Goal: Use online tool/utility: Utilize a website feature to perform a specific function

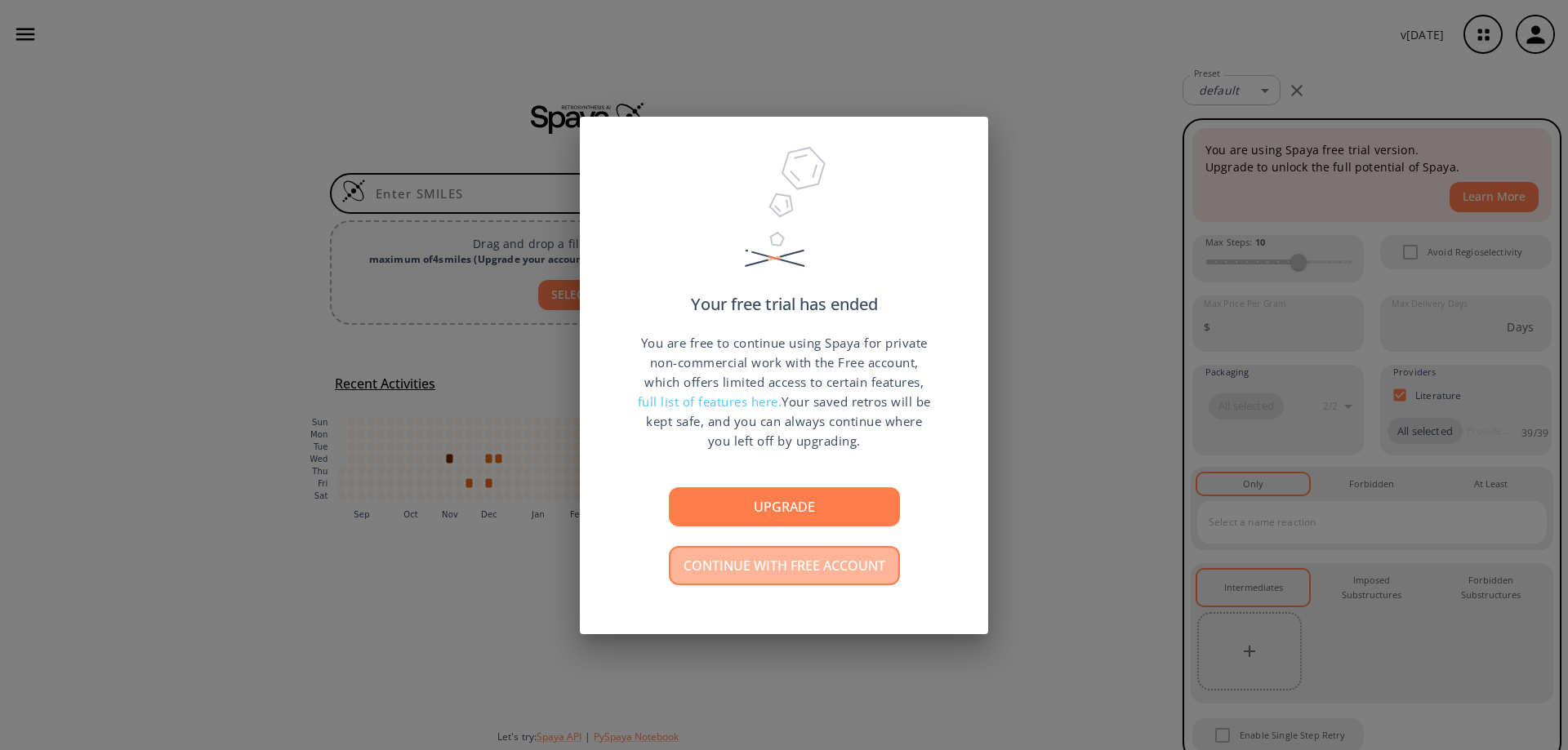
click at [823, 564] on button "Continue with free account" at bounding box center [784, 566] width 231 height 39
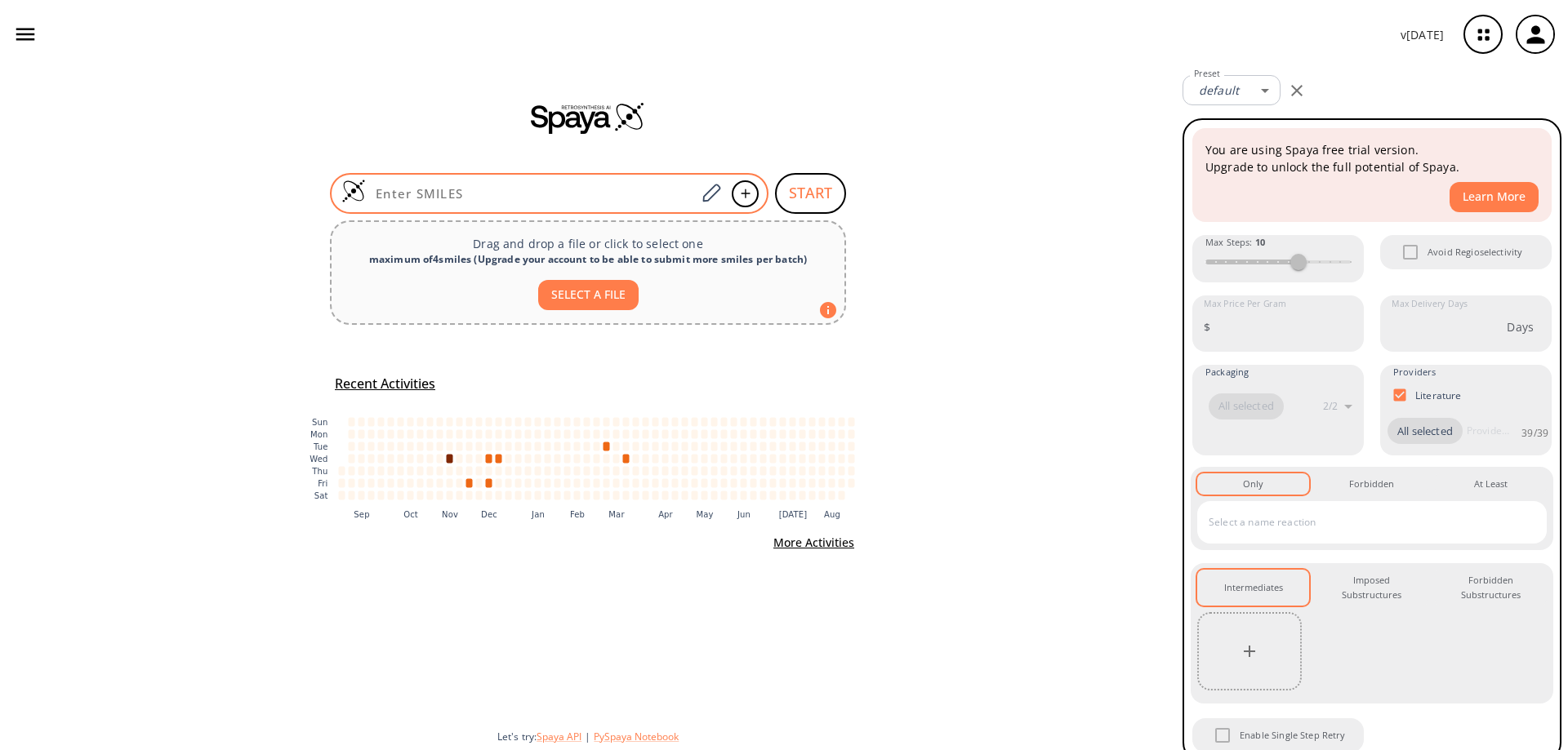
click at [432, 192] on input at bounding box center [531, 193] width 330 height 16
paste input "CCOC=1C=CC(=CC1OC)C2C(C(=O)OC)=C(C)NC=3C=4C=CC=CC4C(=O)C32"
type input "CCOC=1C=CC(=CC1OC)C2C(C(=O)OC)=C(C)NC=3C=4C=CC=CC4C(=O)C32"
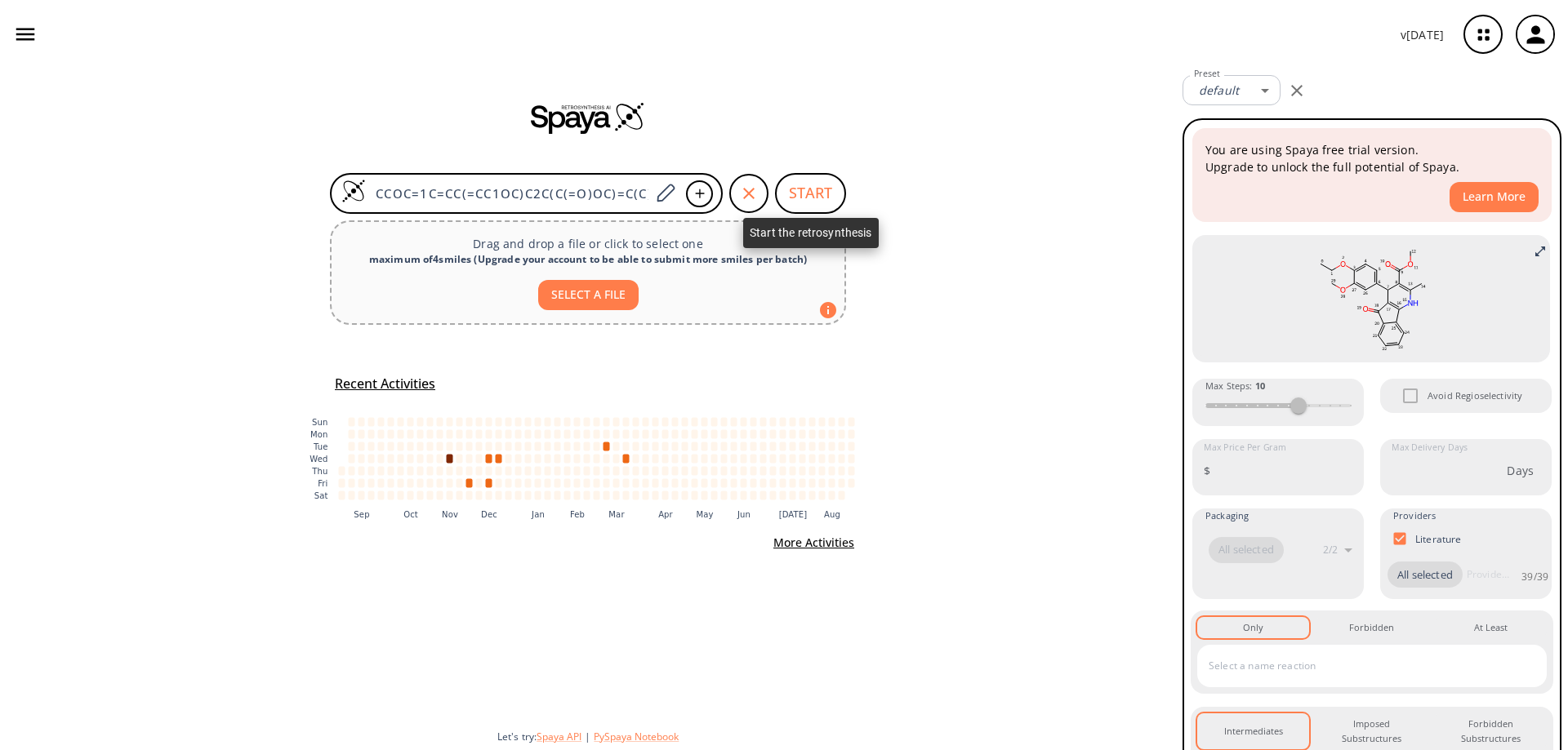
click at [801, 195] on button "START" at bounding box center [810, 193] width 71 height 41
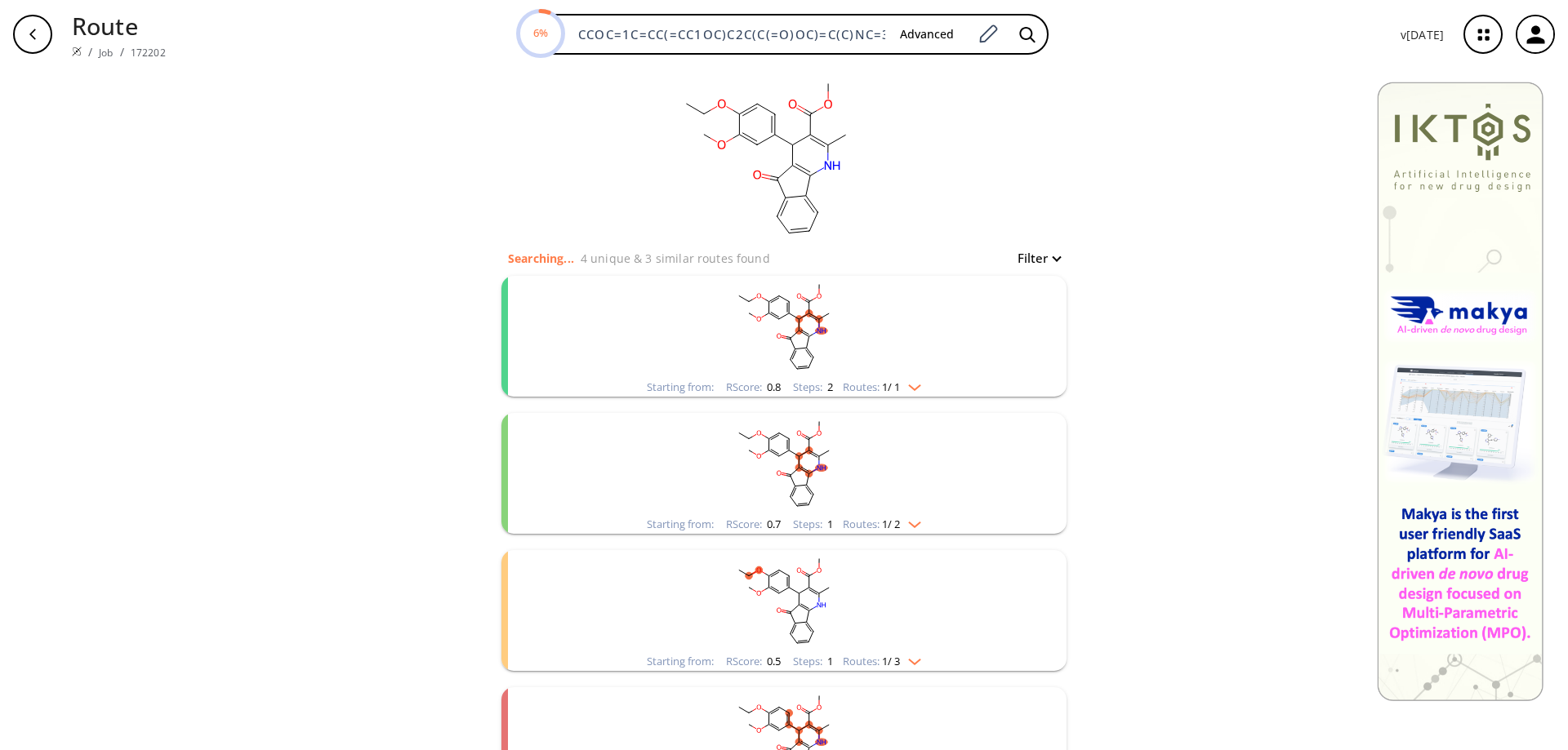
click at [914, 382] on img "clusters" at bounding box center [911, 384] width 21 height 13
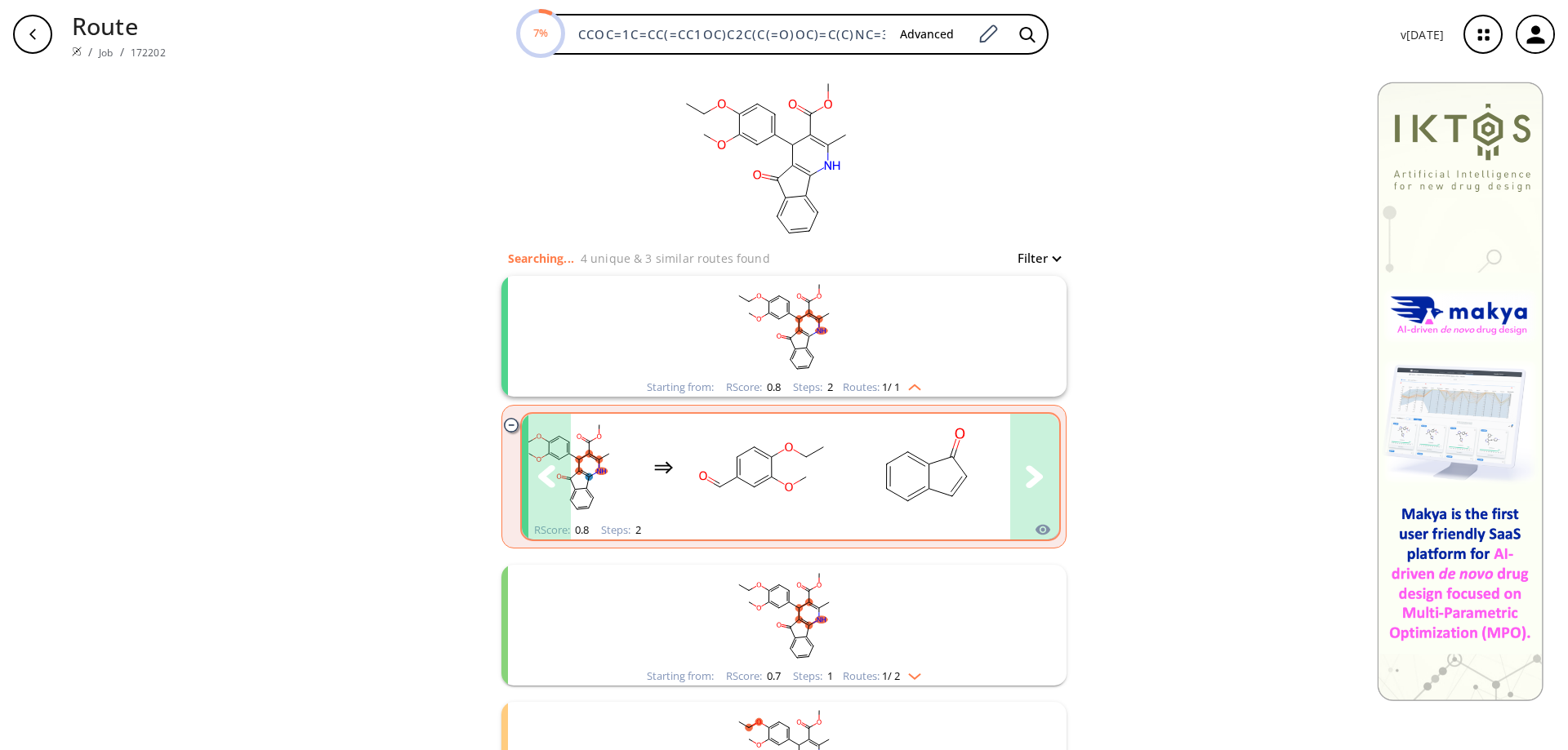
click at [1026, 448] on button "clusters" at bounding box center [1034, 476] width 49 height 125
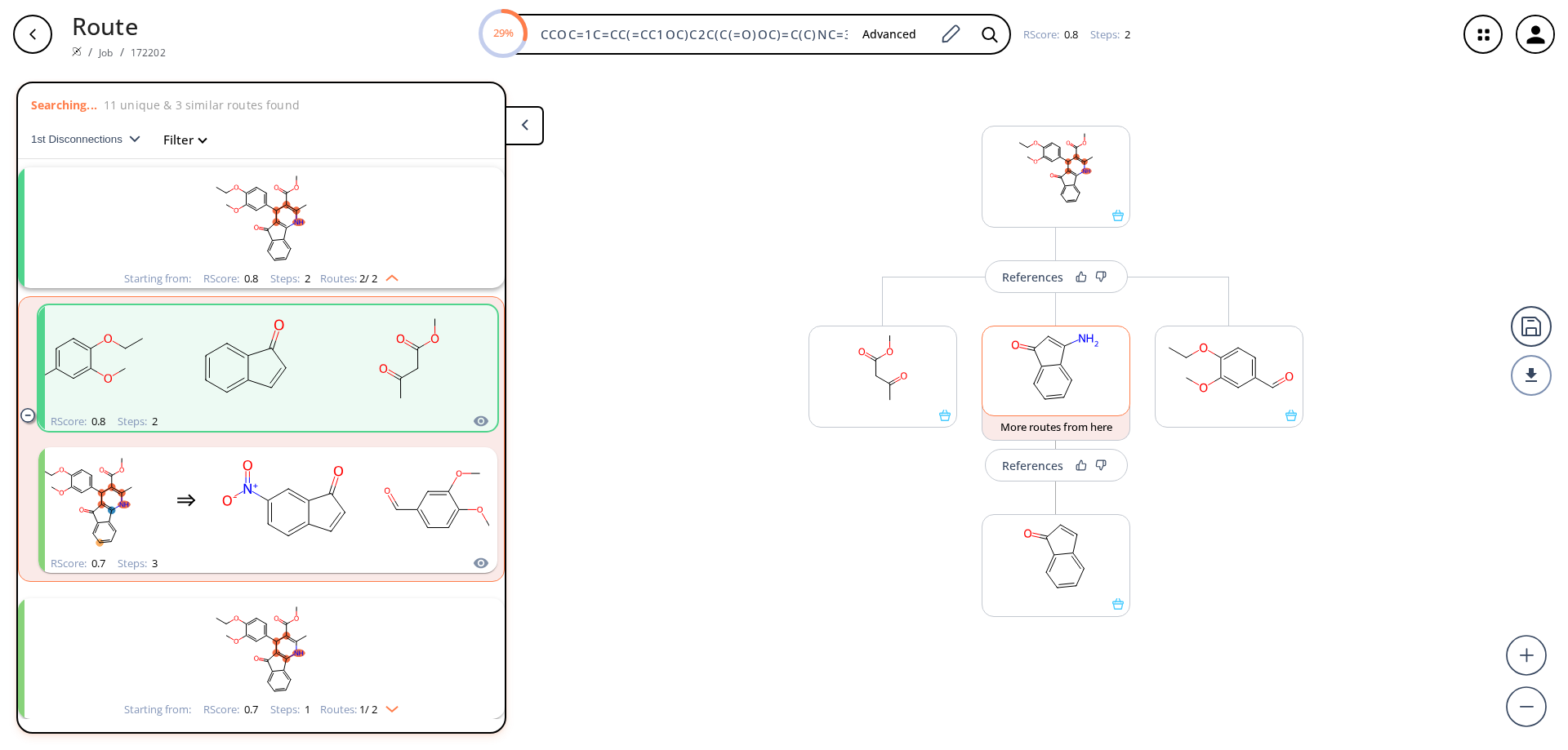
click at [1058, 389] on rect at bounding box center [1056, 368] width 147 height 83
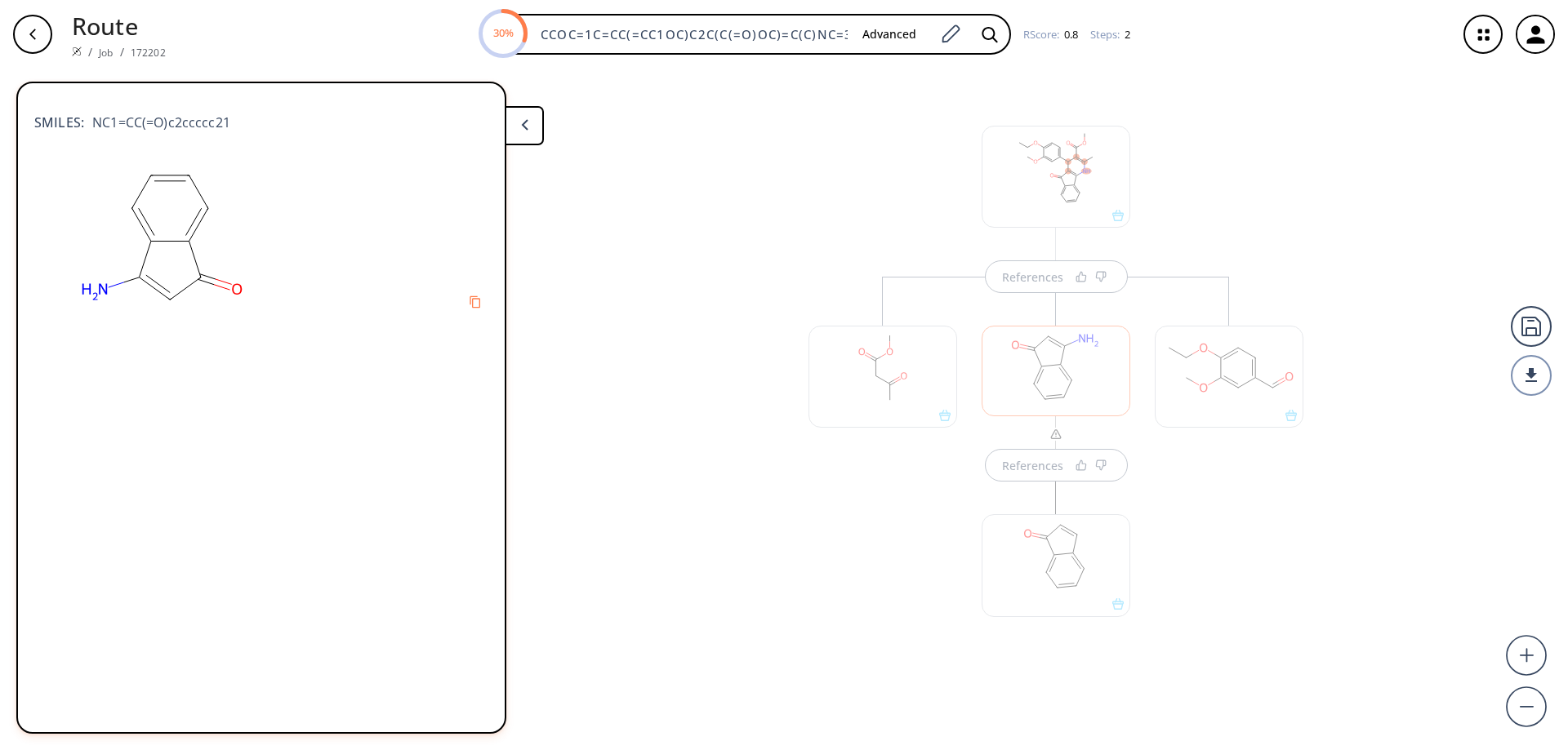
click at [21, 26] on div "button" at bounding box center [33, 34] width 39 height 39
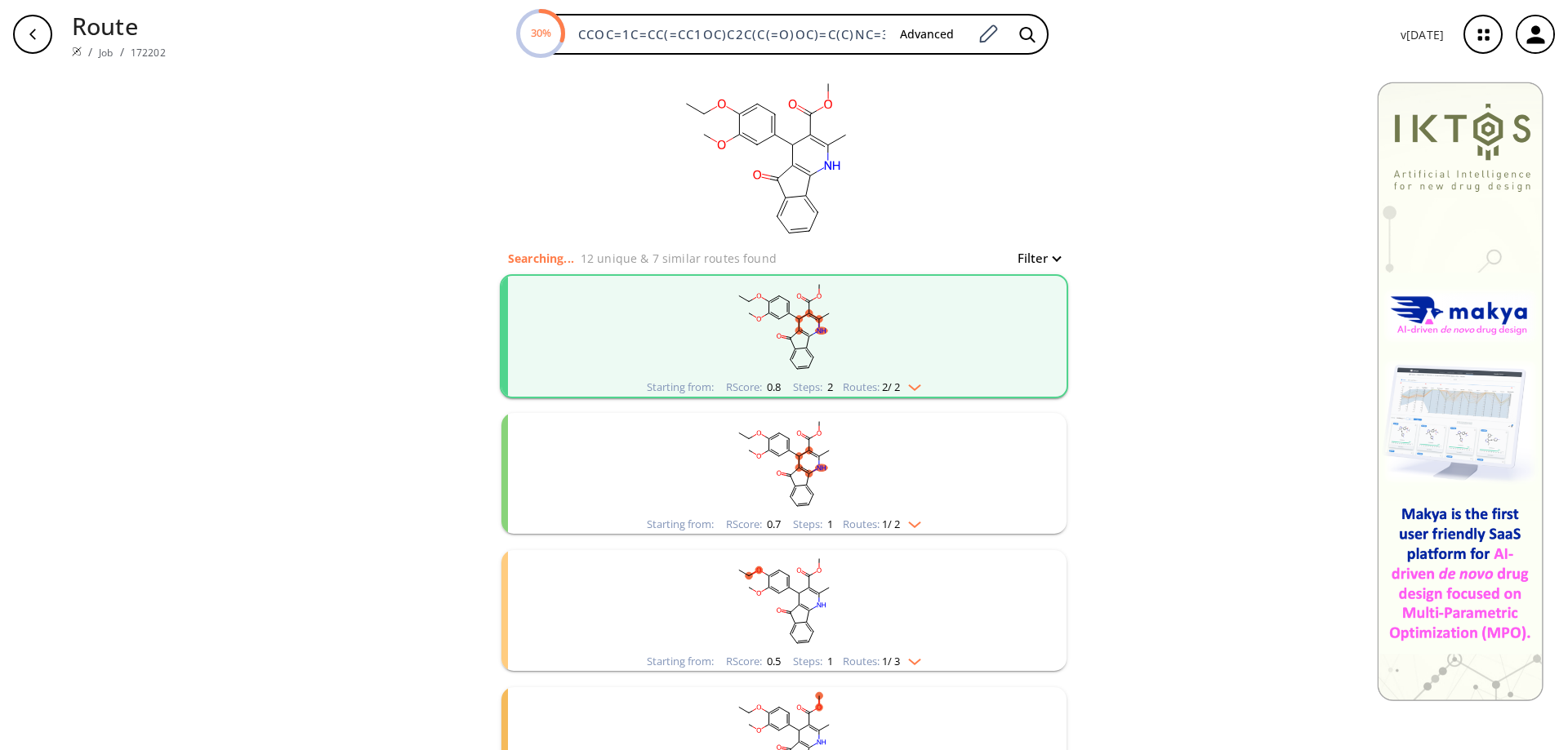
click at [910, 524] on img "clusters" at bounding box center [911, 522] width 21 height 13
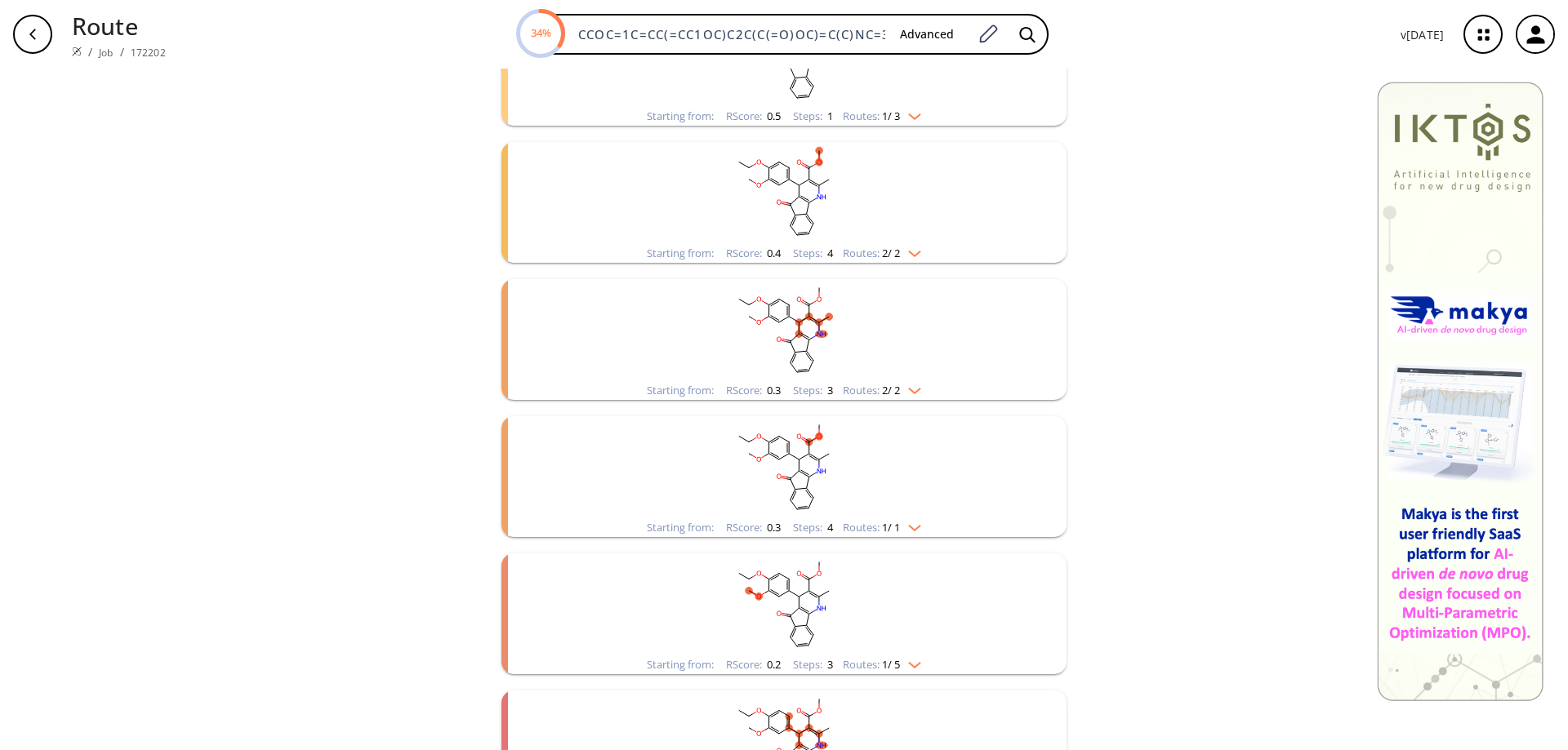
scroll to position [848, 0]
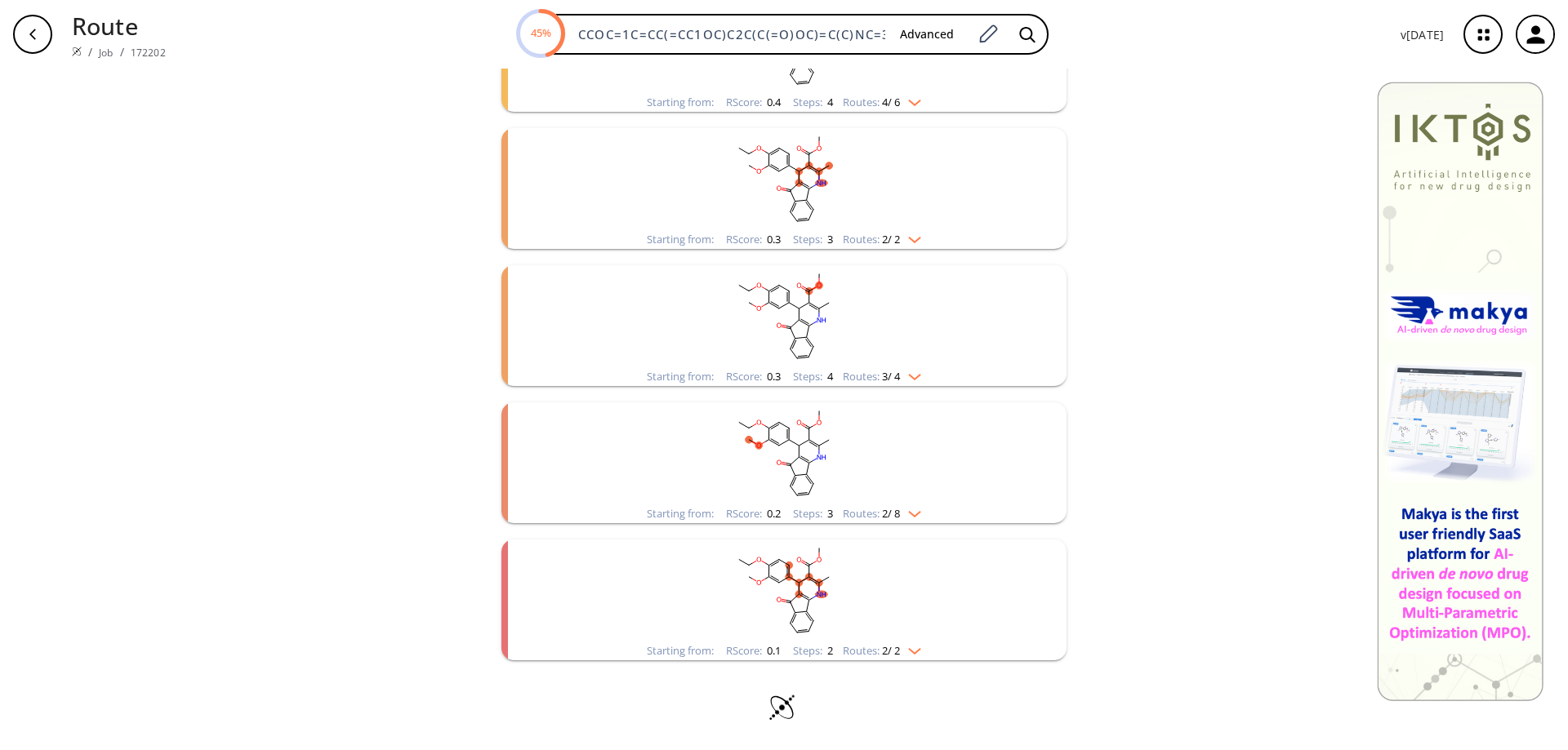
click at [911, 511] on img "clusters" at bounding box center [911, 511] width 21 height 13
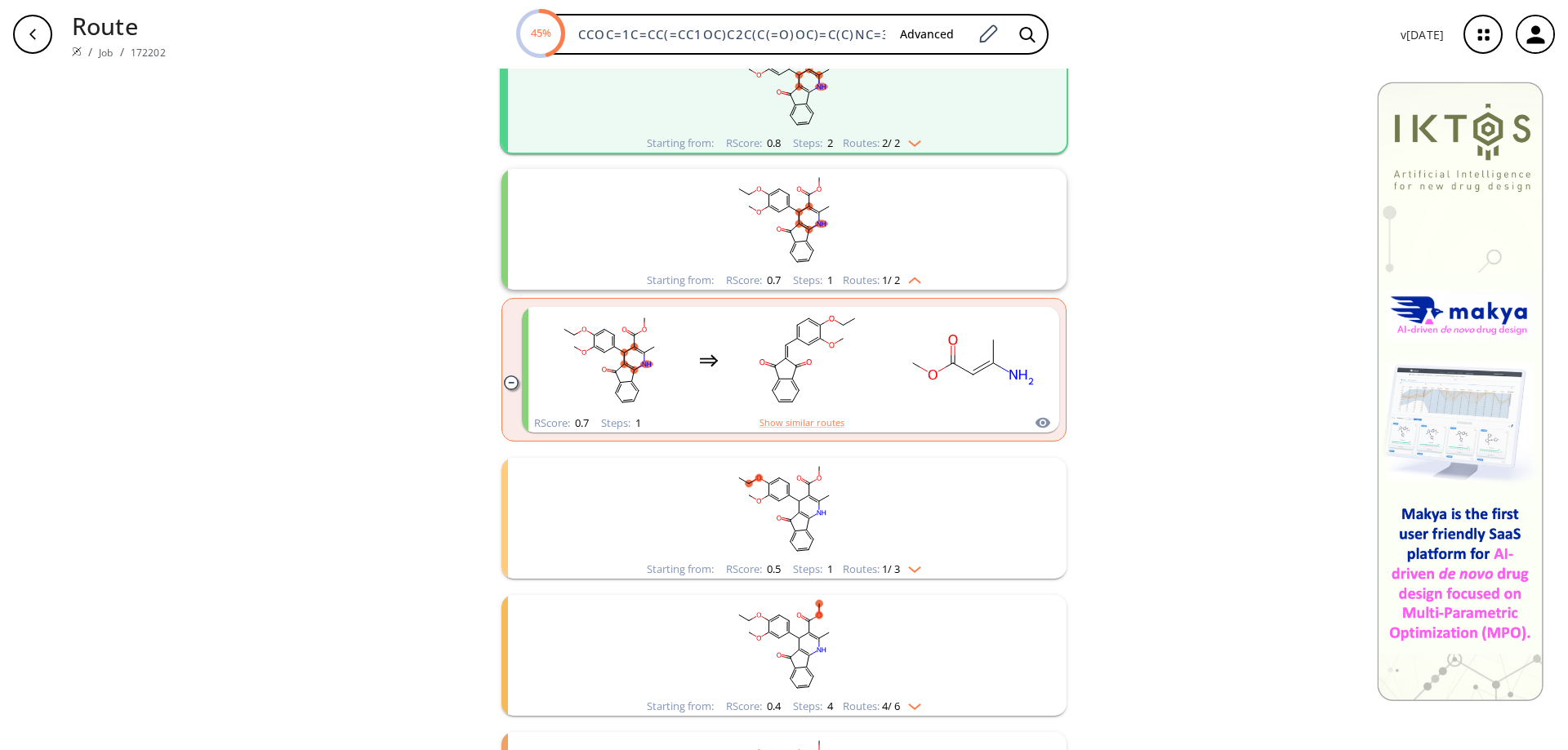
scroll to position [0, 0]
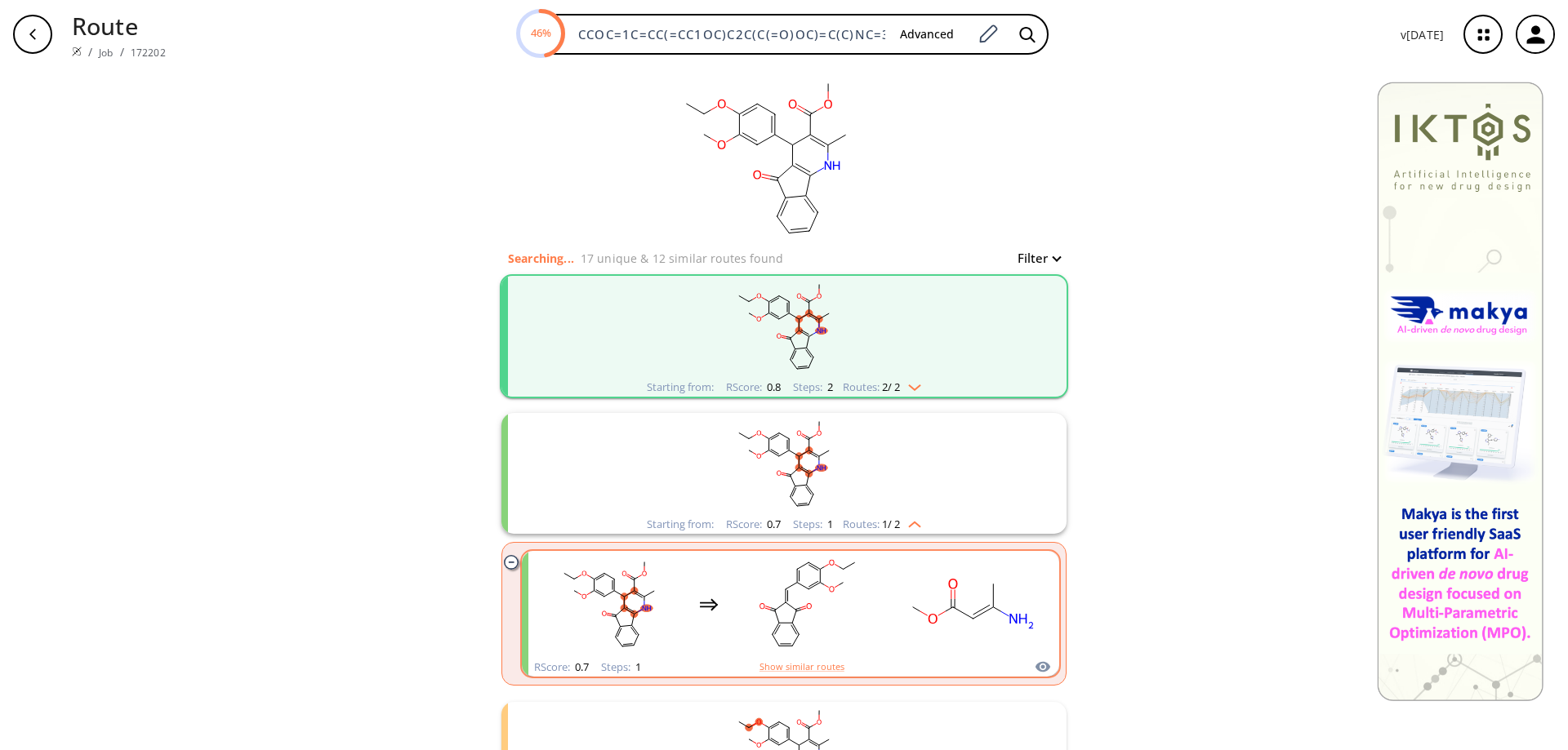
click at [953, 618] on rect "clusters" at bounding box center [972, 604] width 147 height 102
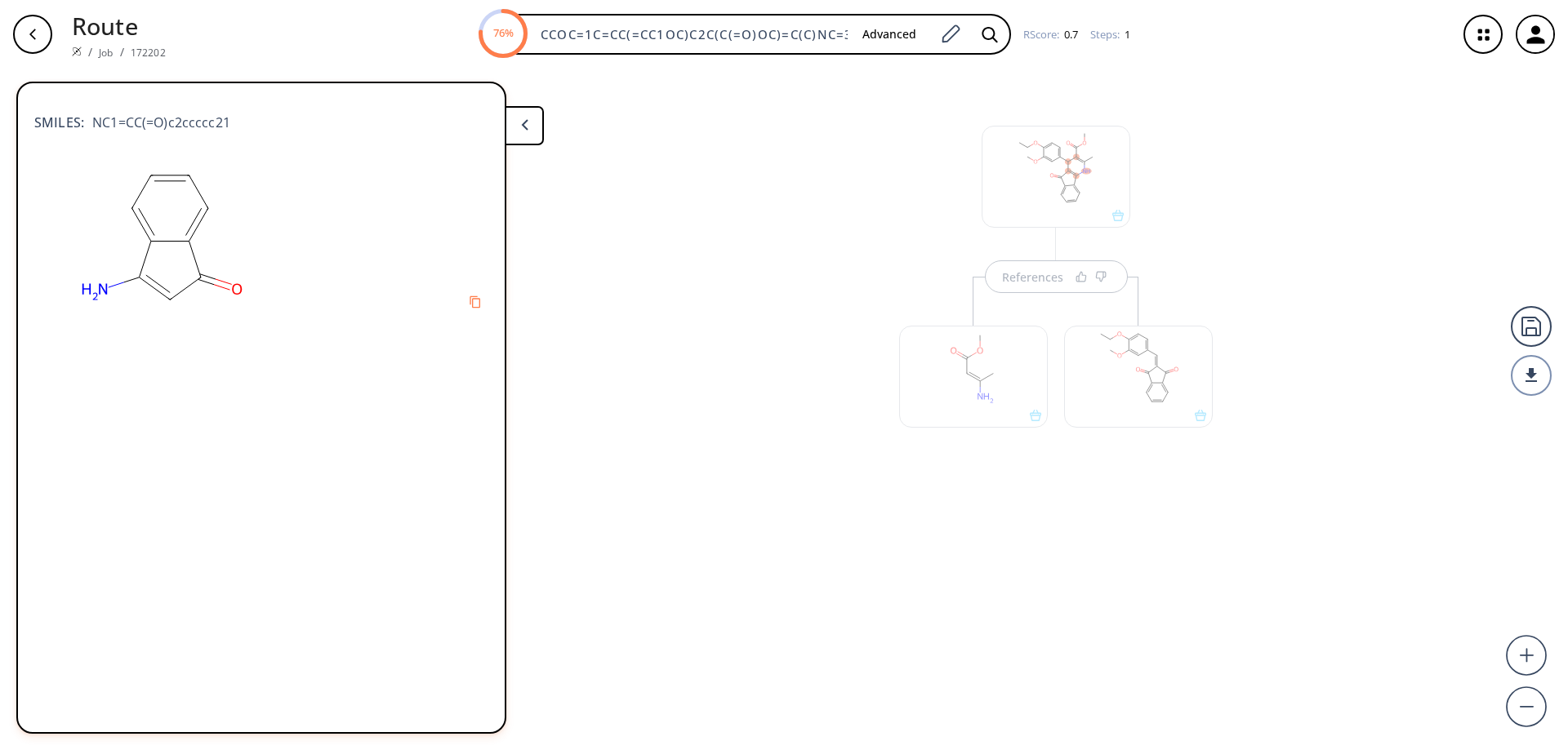
click at [906, 354] on div at bounding box center [973, 377] width 149 height 102
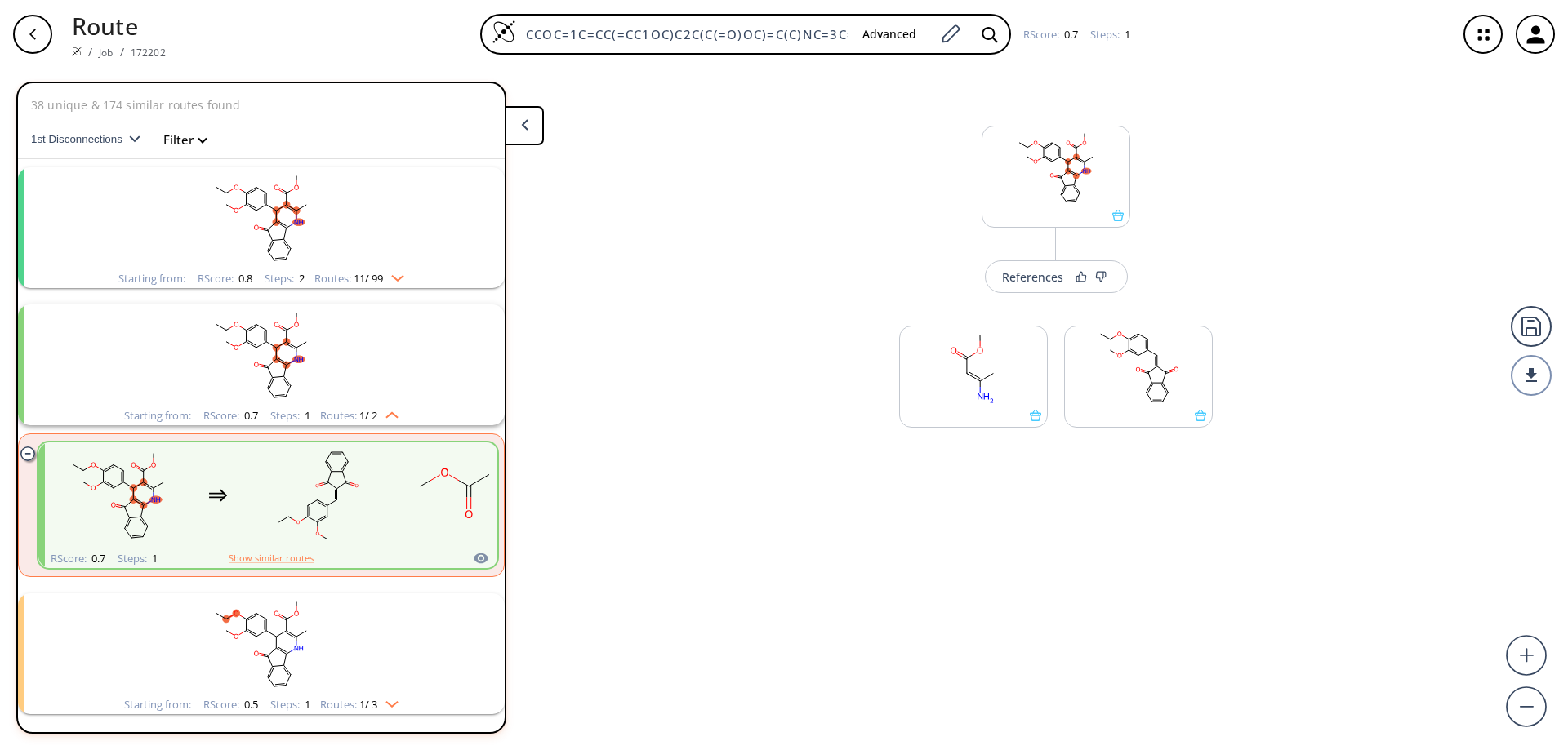
click at [348, 342] on rect "clusters" at bounding box center [261, 355] width 424 height 102
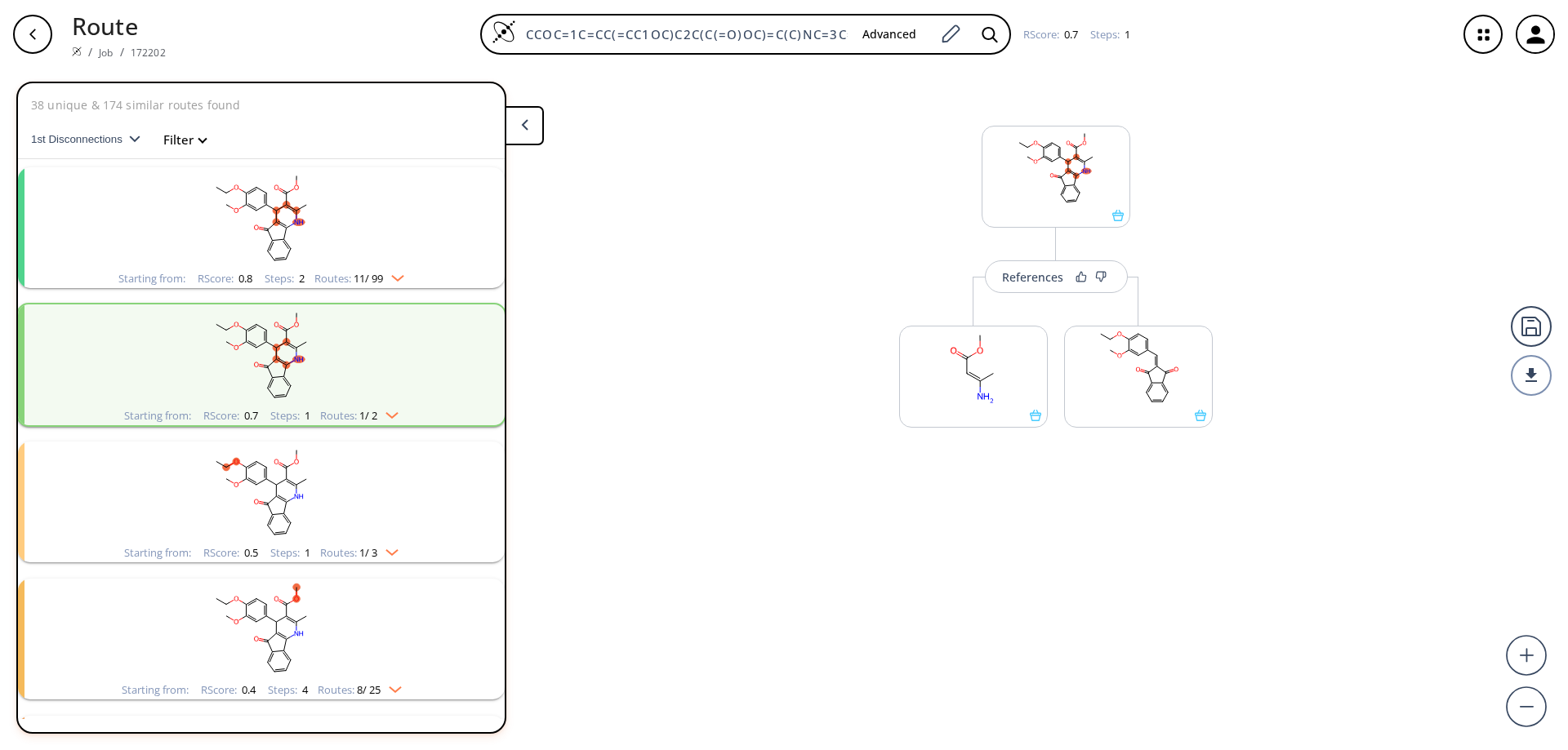
click at [348, 342] on rect "clusters" at bounding box center [261, 355] width 424 height 102
